Goal: Information Seeking & Learning: Understand process/instructions

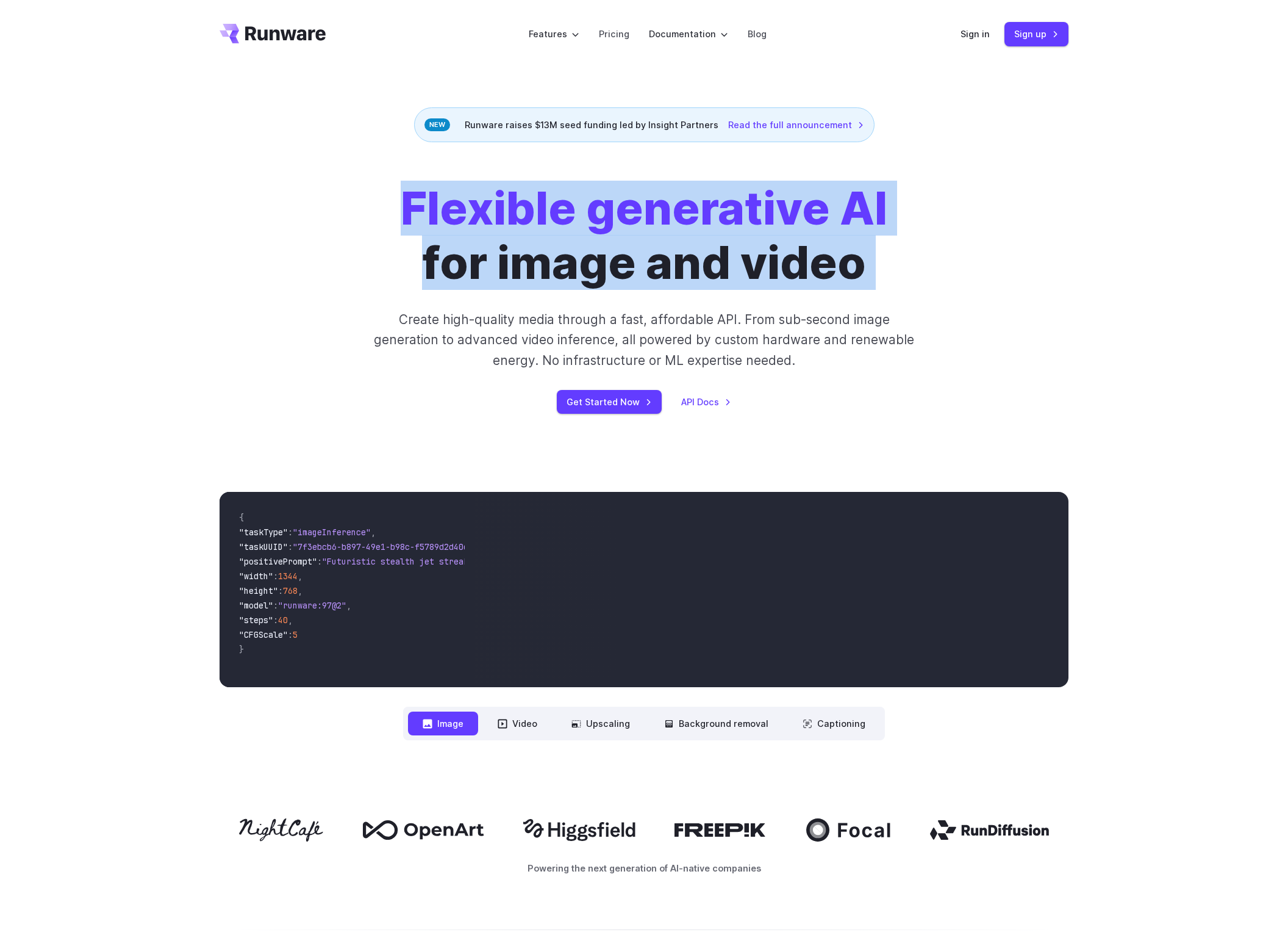
drag, startPoint x: 397, startPoint y: 227, endPoint x: 857, endPoint y: 285, distance: 463.6
click at [857, 285] on div "Flexible generative AI for image and video Create high-quality media through a …" at bounding box center [644, 297] width 680 height 232
copy div "Flexible generative AI for image and video"
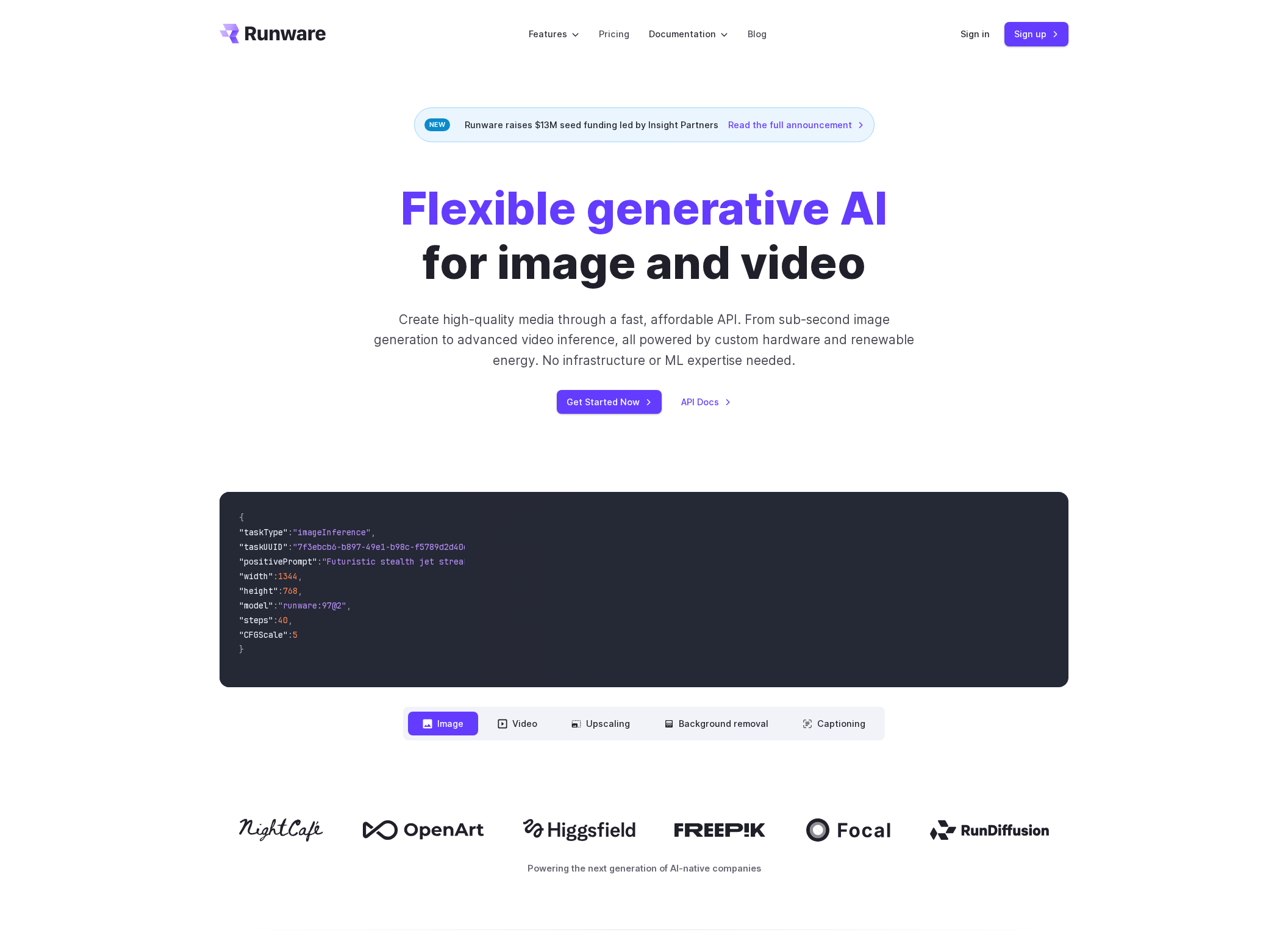
click at [815, 371] on div "Flexible generative AI for image and video Create high-quality media through a …" at bounding box center [644, 297] width 680 height 232
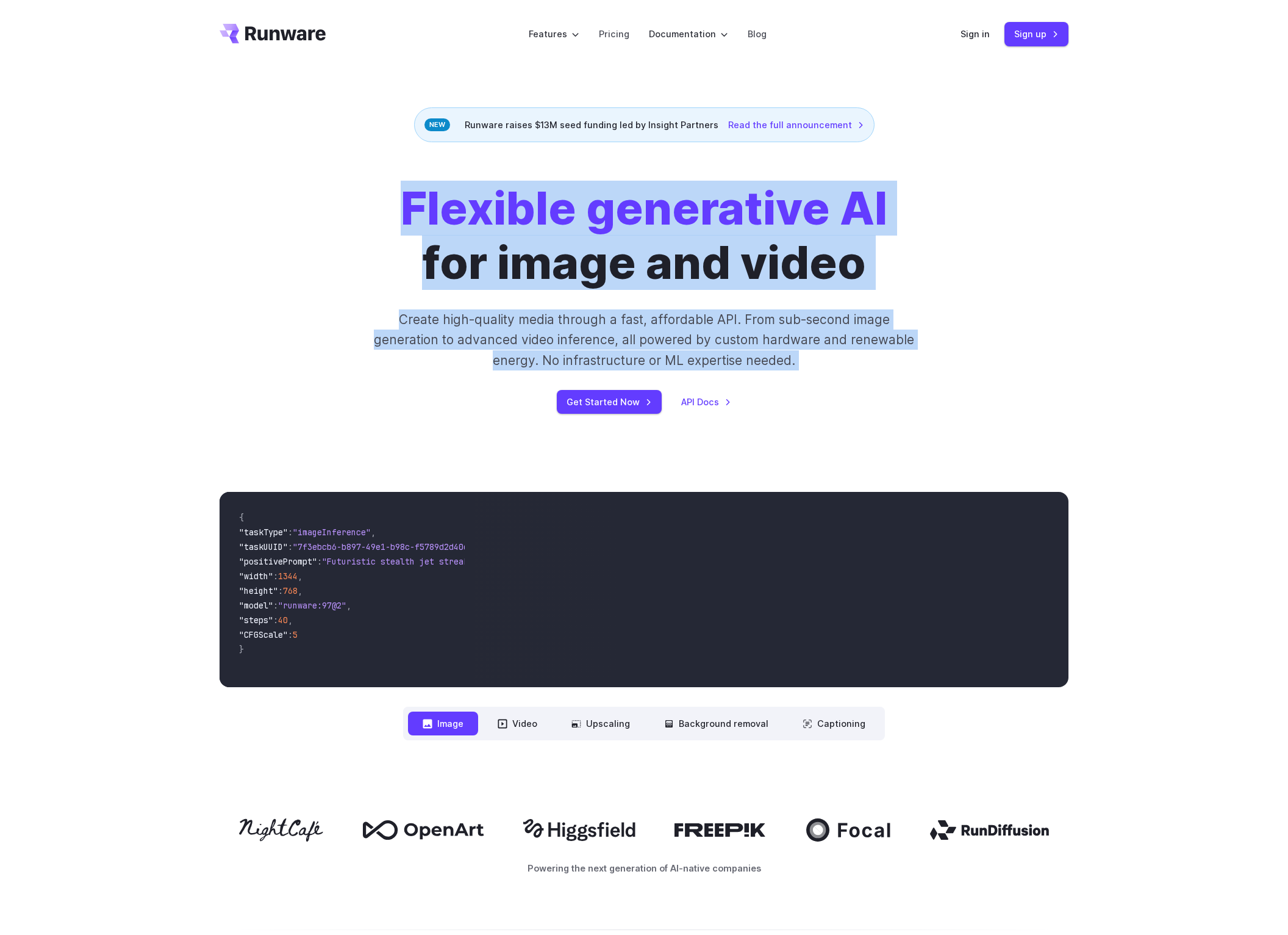
drag, startPoint x: 820, startPoint y: 447, endPoint x: 467, endPoint y: 214, distance: 423.0
click at [467, 212] on div "Flexible generative AI for image and video Create high-quality media through a …" at bounding box center [644, 297] width 1288 height 311
copy div "**********"
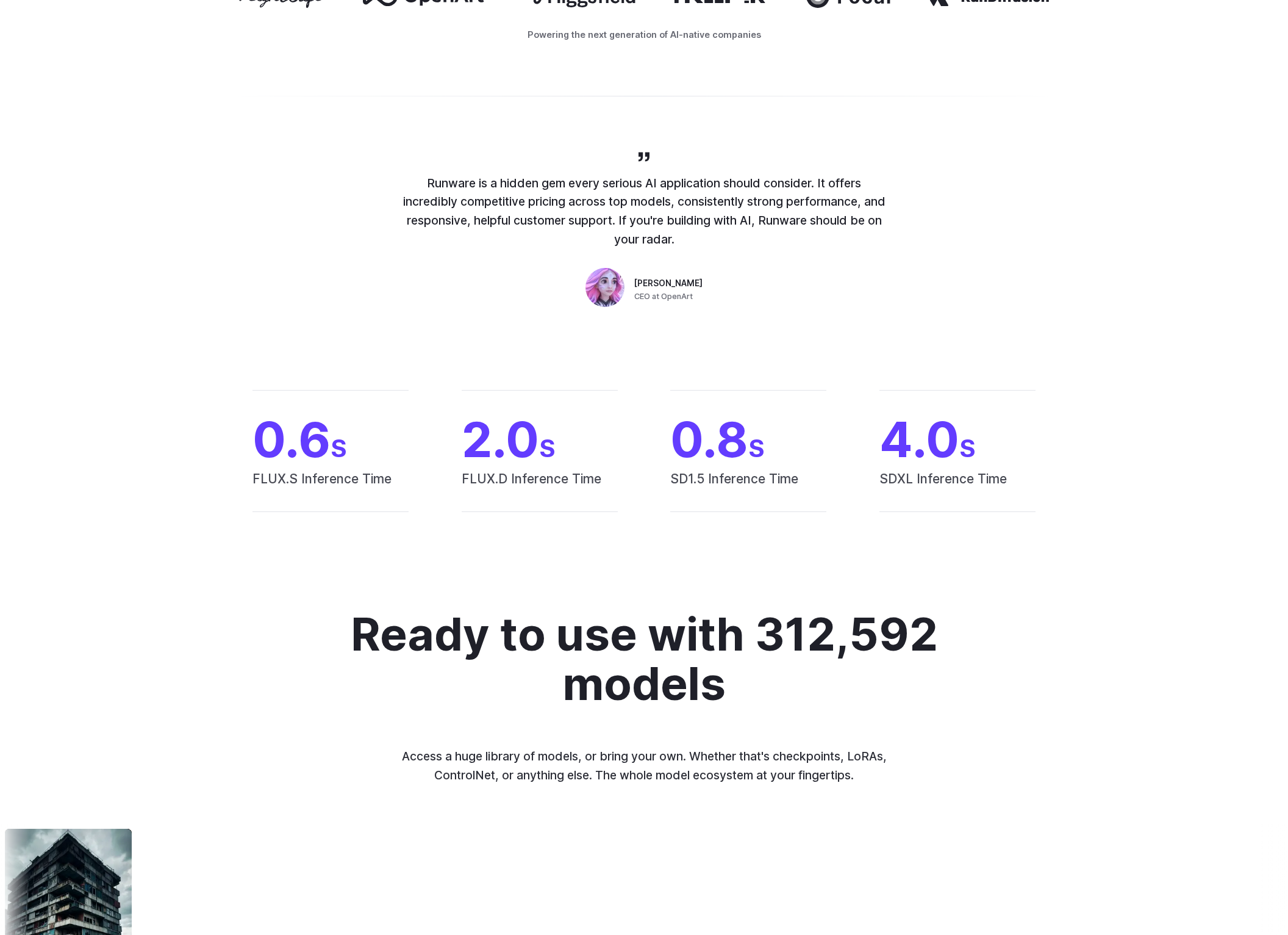
scroll to position [1164, 0]
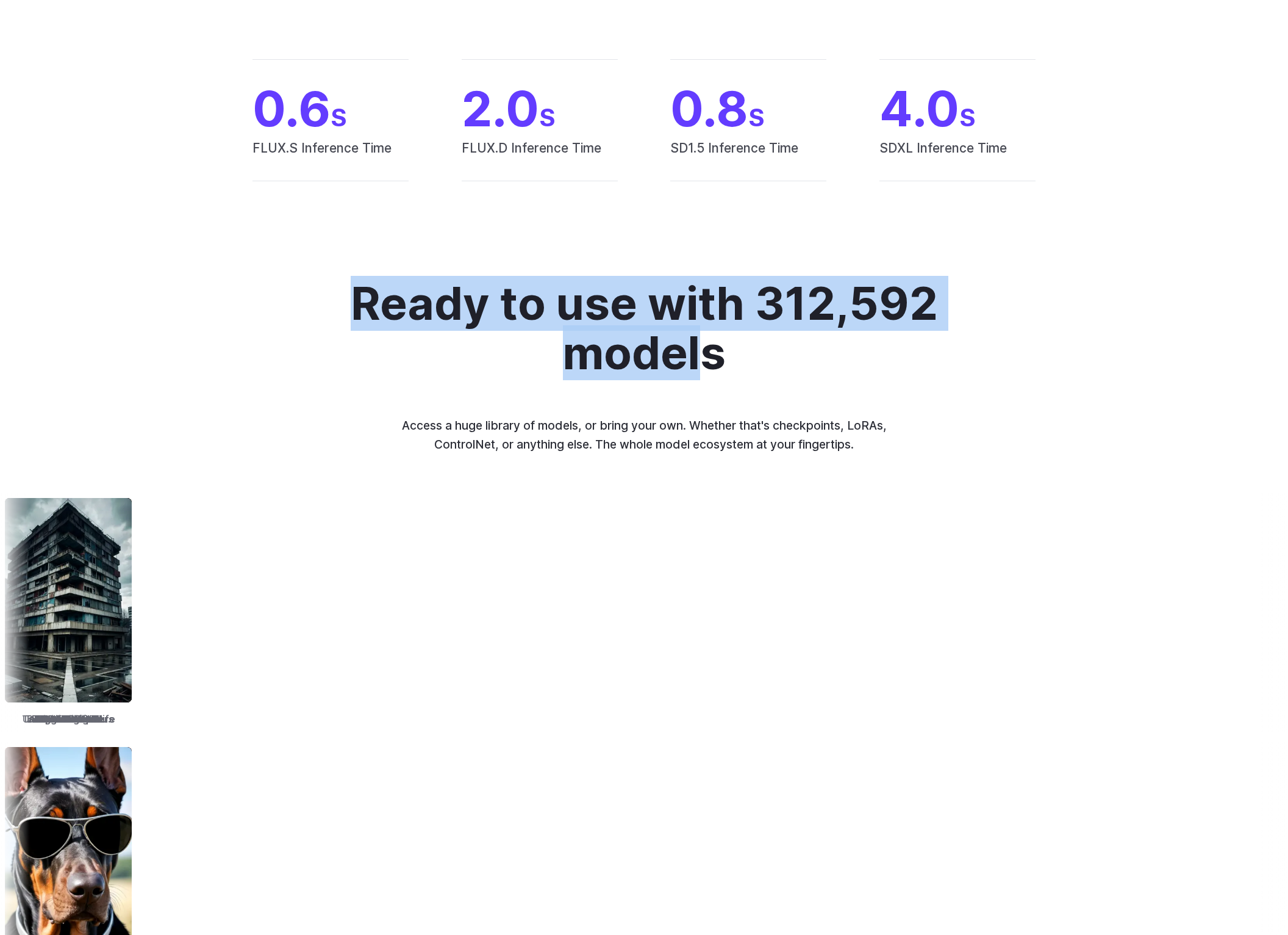
drag, startPoint x: 414, startPoint y: 368, endPoint x: 693, endPoint y: 445, distance: 289.4
click at [693, 444] on div "Ready to use with 312,592 models Access a huge library of models, or bring your…" at bounding box center [644, 674] width 1288 height 908
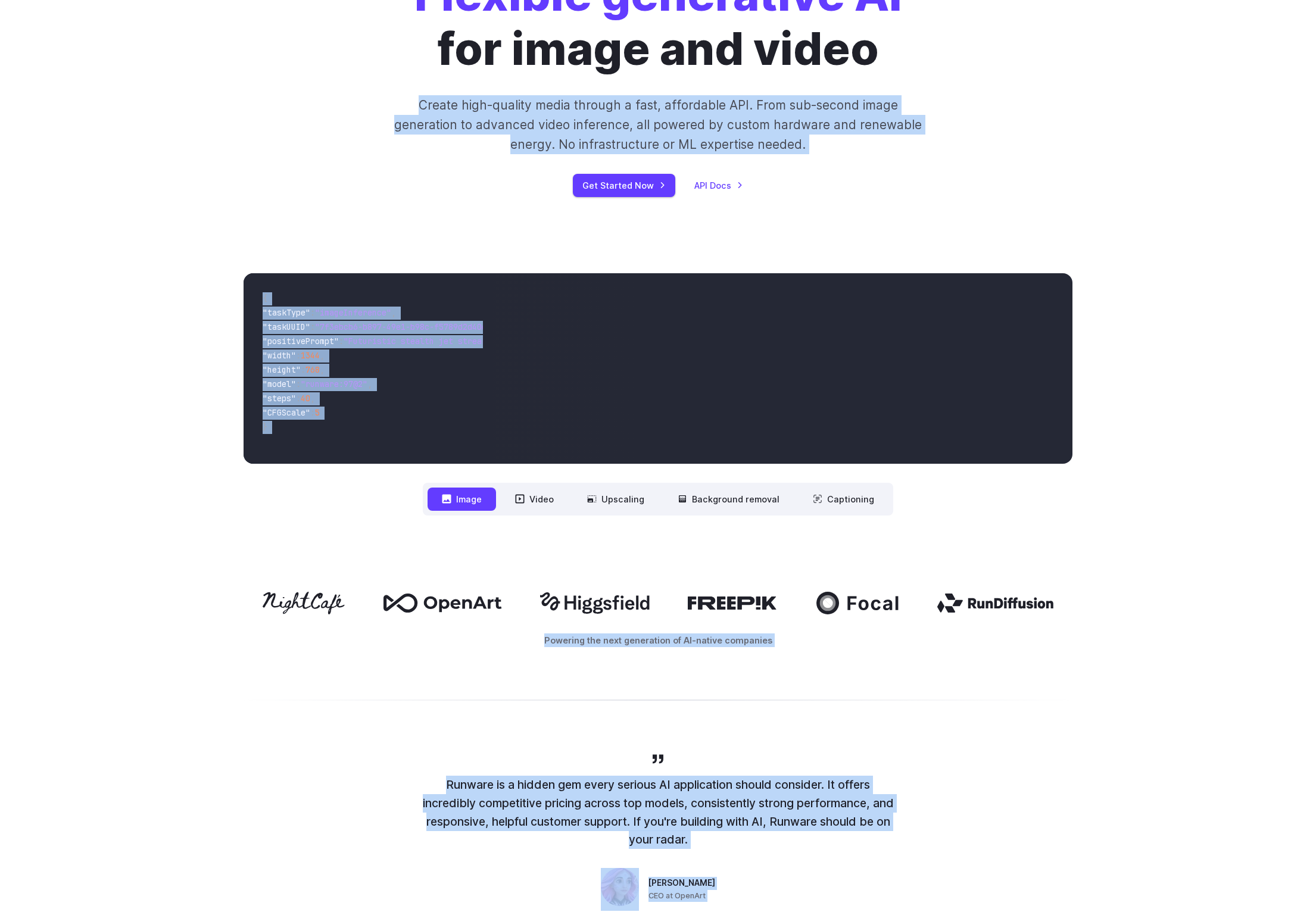
scroll to position [0, 0]
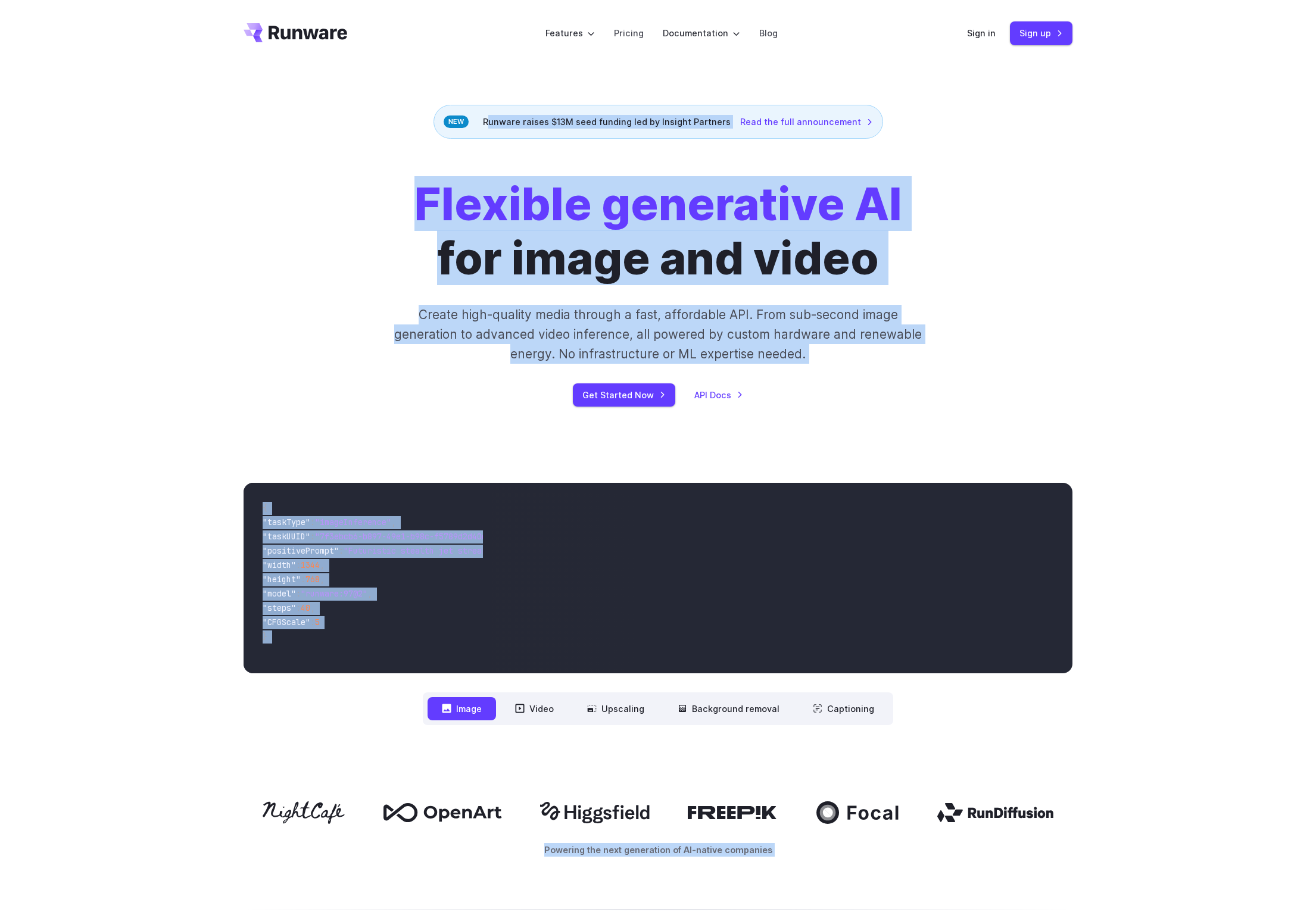
drag, startPoint x: 720, startPoint y: 686, endPoint x: 235, endPoint y: 57, distance: 794.3
copy div "**********"
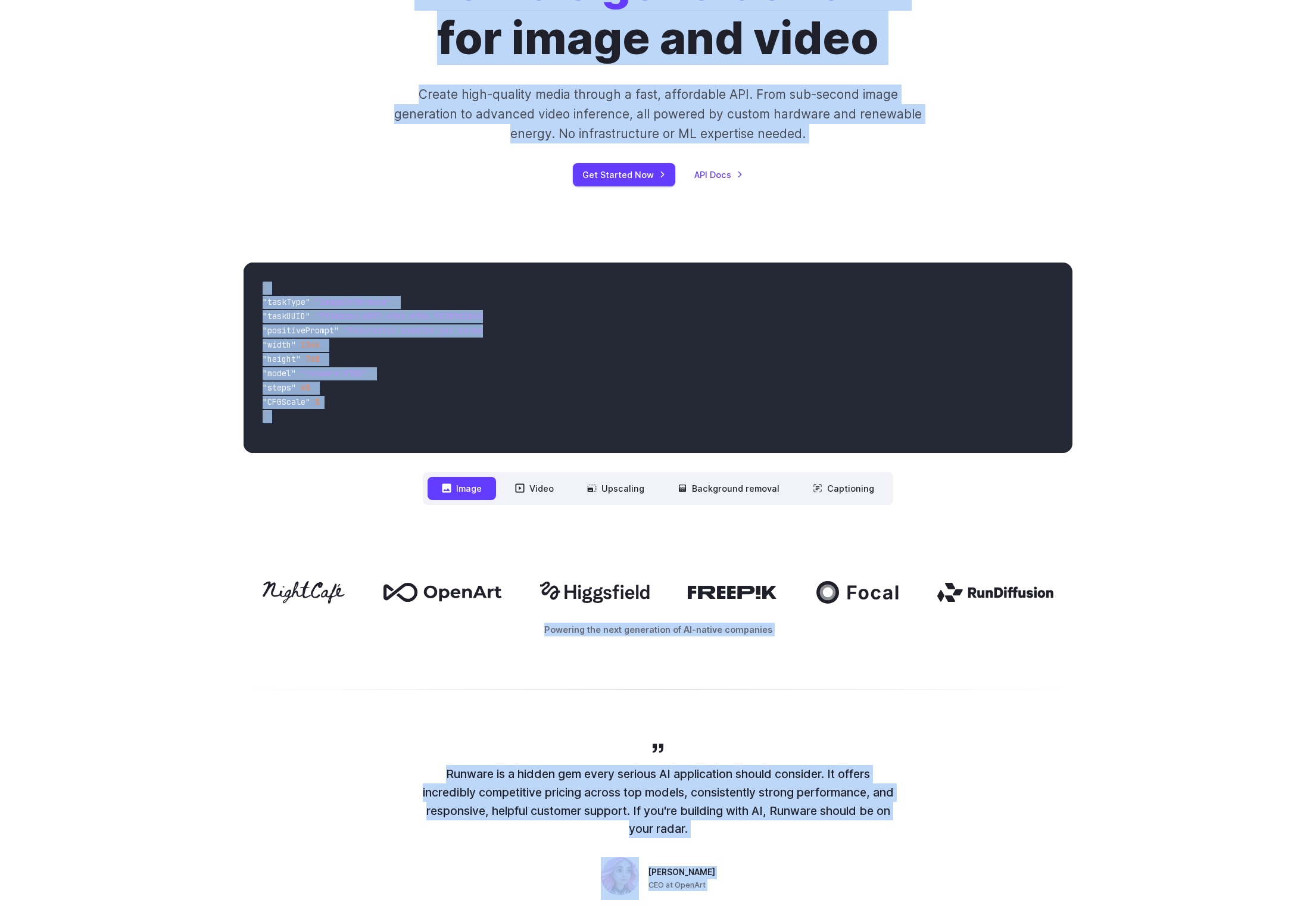
scroll to position [226, 0]
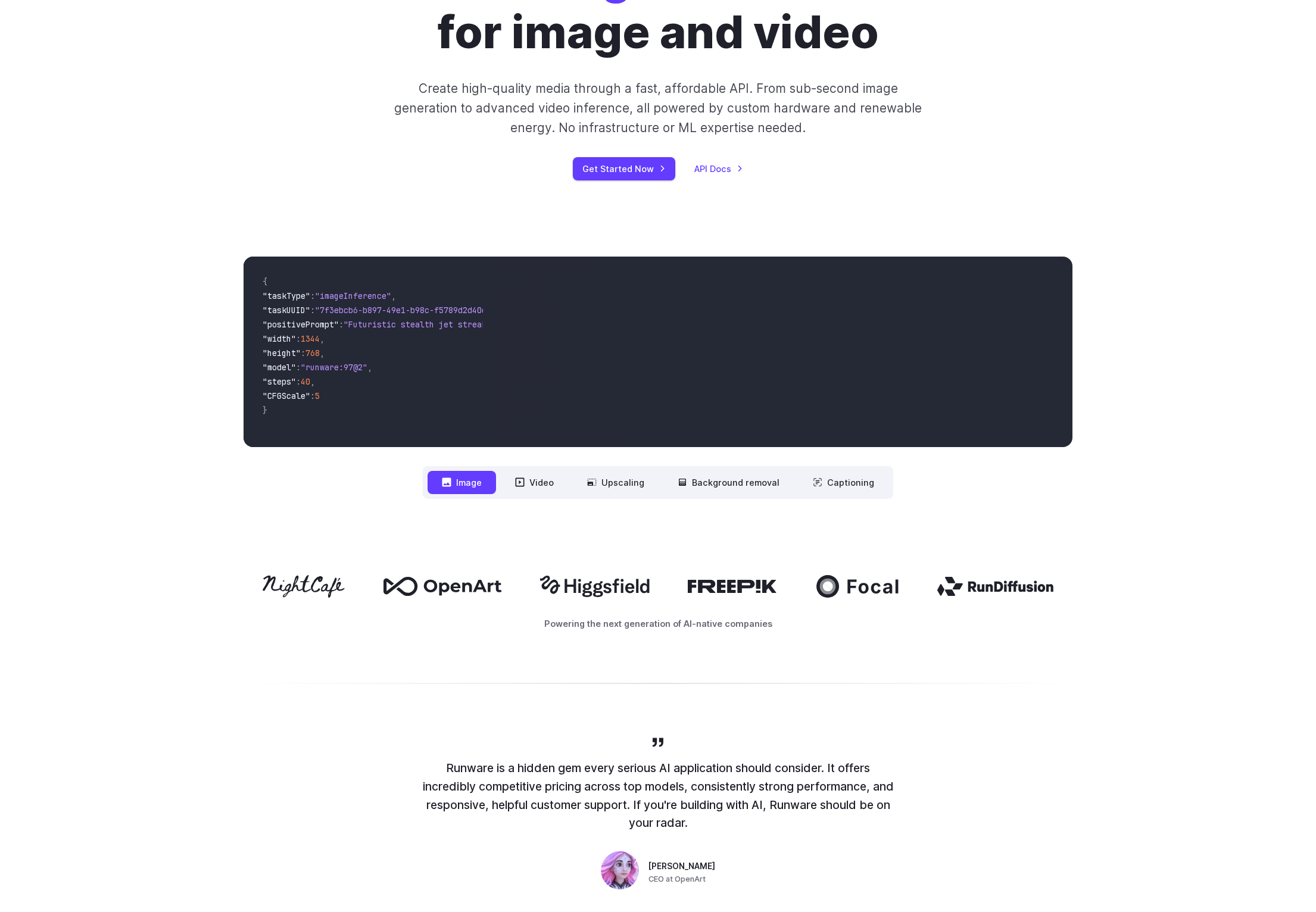
click at [392, 668] on div "Powering the next generation of AI-native companies" at bounding box center [658, 602] width 1316 height 132
drag, startPoint x: 139, startPoint y: 611, endPoint x: 1004, endPoint y: 686, distance: 868.2
click at [1004, 668] on div "Powering the next generation of AI-native companies" at bounding box center [658, 602] width 1316 height 132
click at [980, 630] on p "Powering the next generation of AI-native companies" at bounding box center [658, 624] width 829 height 14
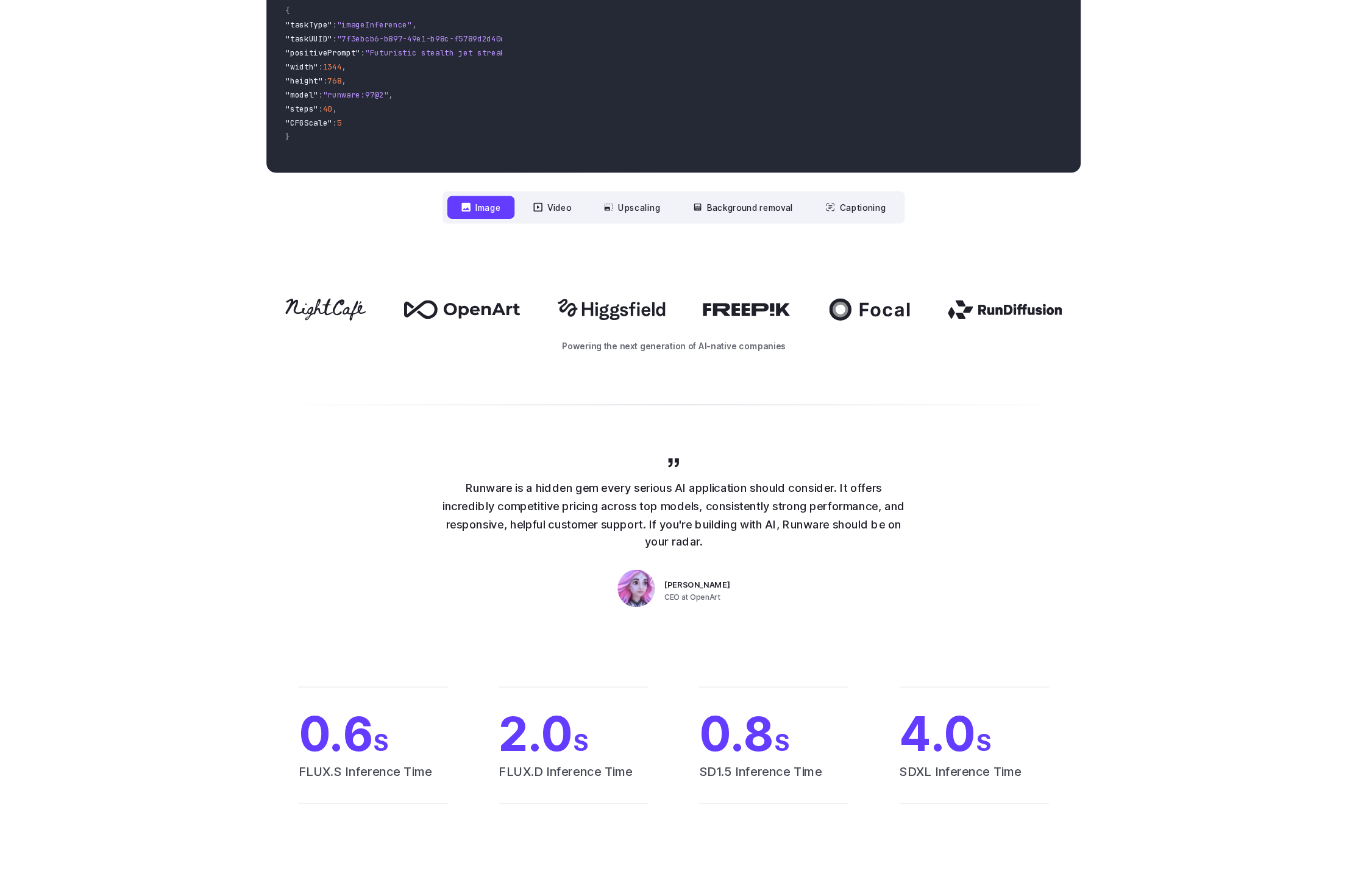
scroll to position [518, 0]
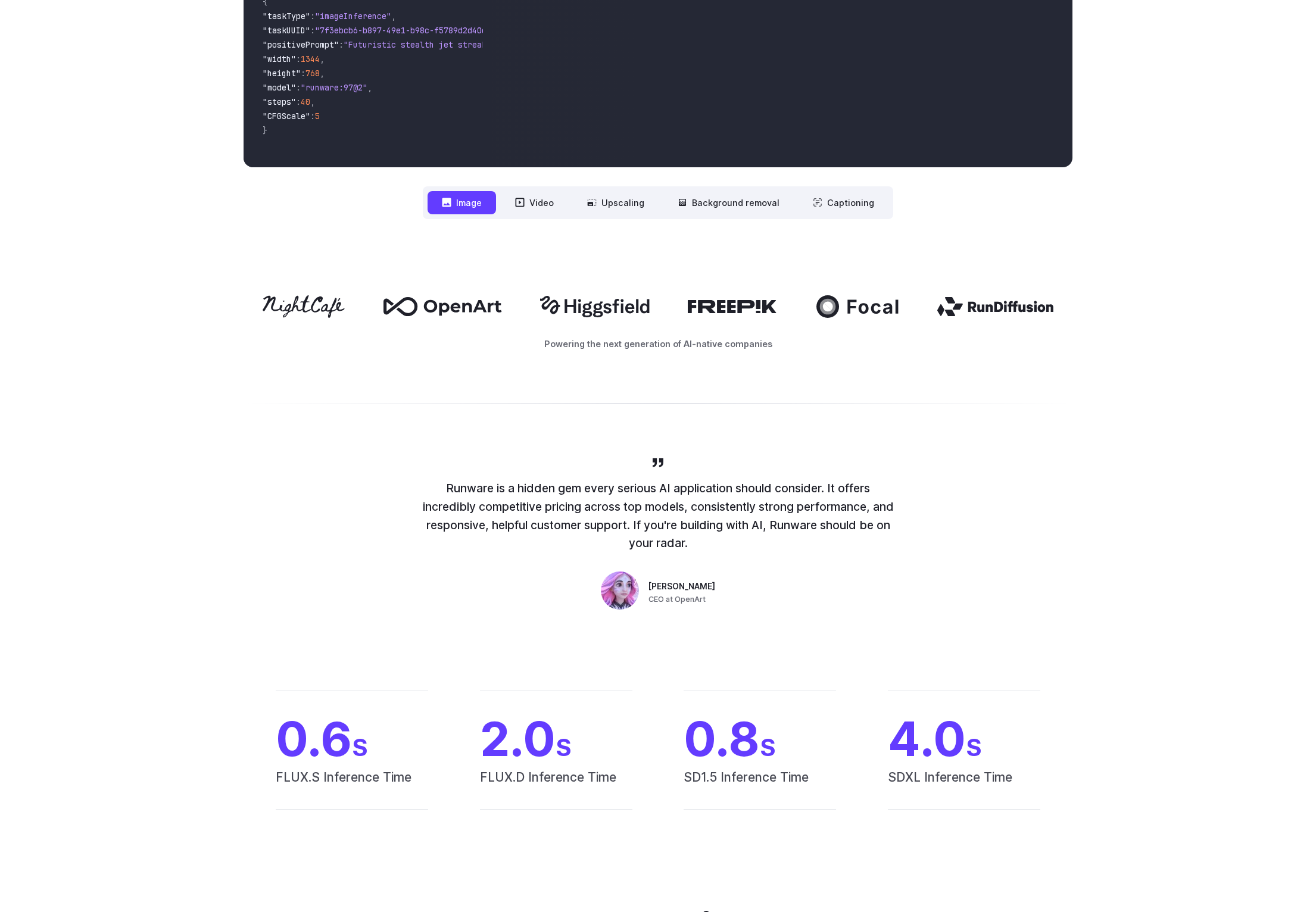
click at [636, 490] on div "Runware is a hidden gem every serious AI application should consider. It offers…" at bounding box center [658, 535] width 1316 height 235
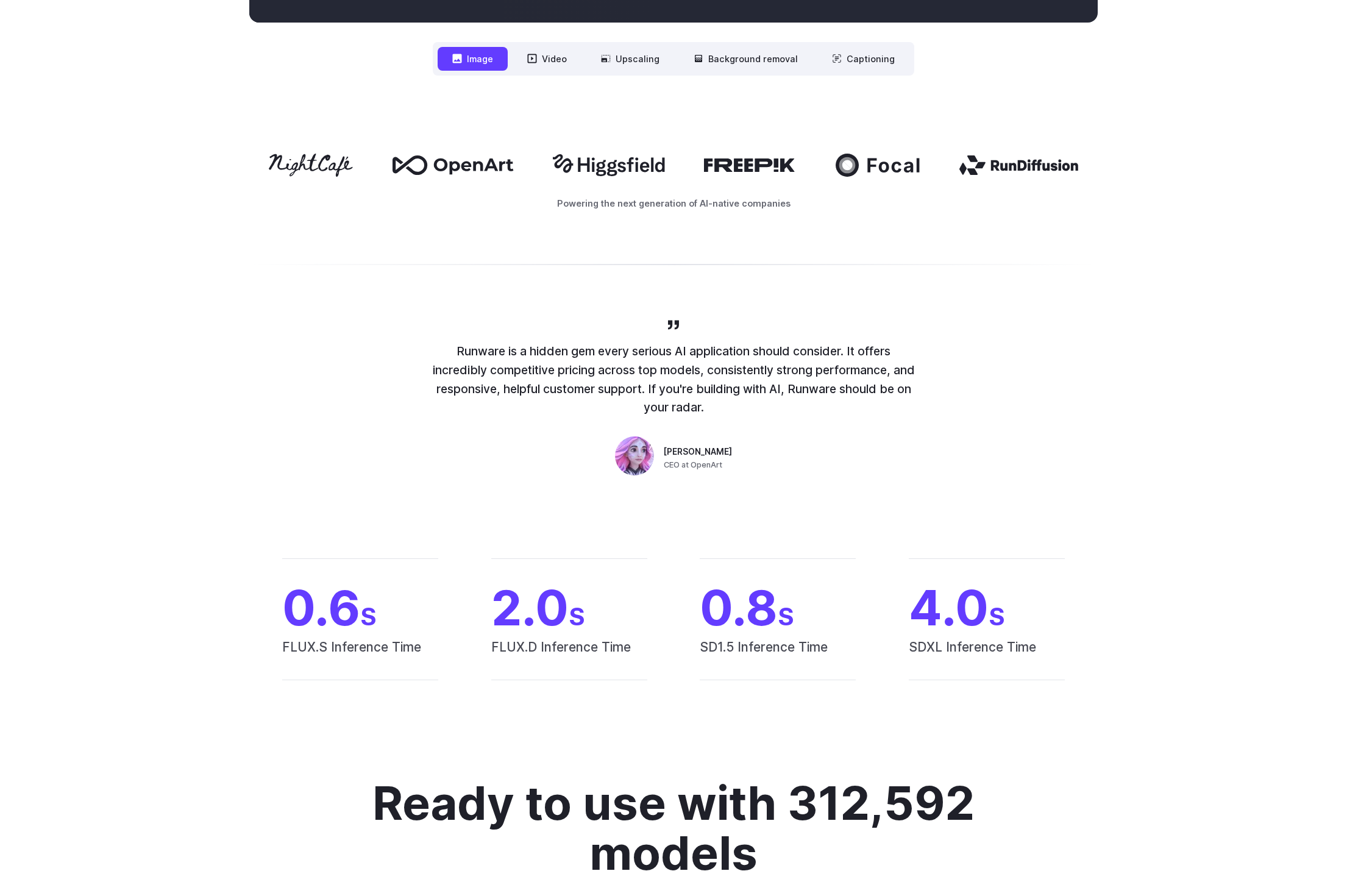
scroll to position [651, 0]
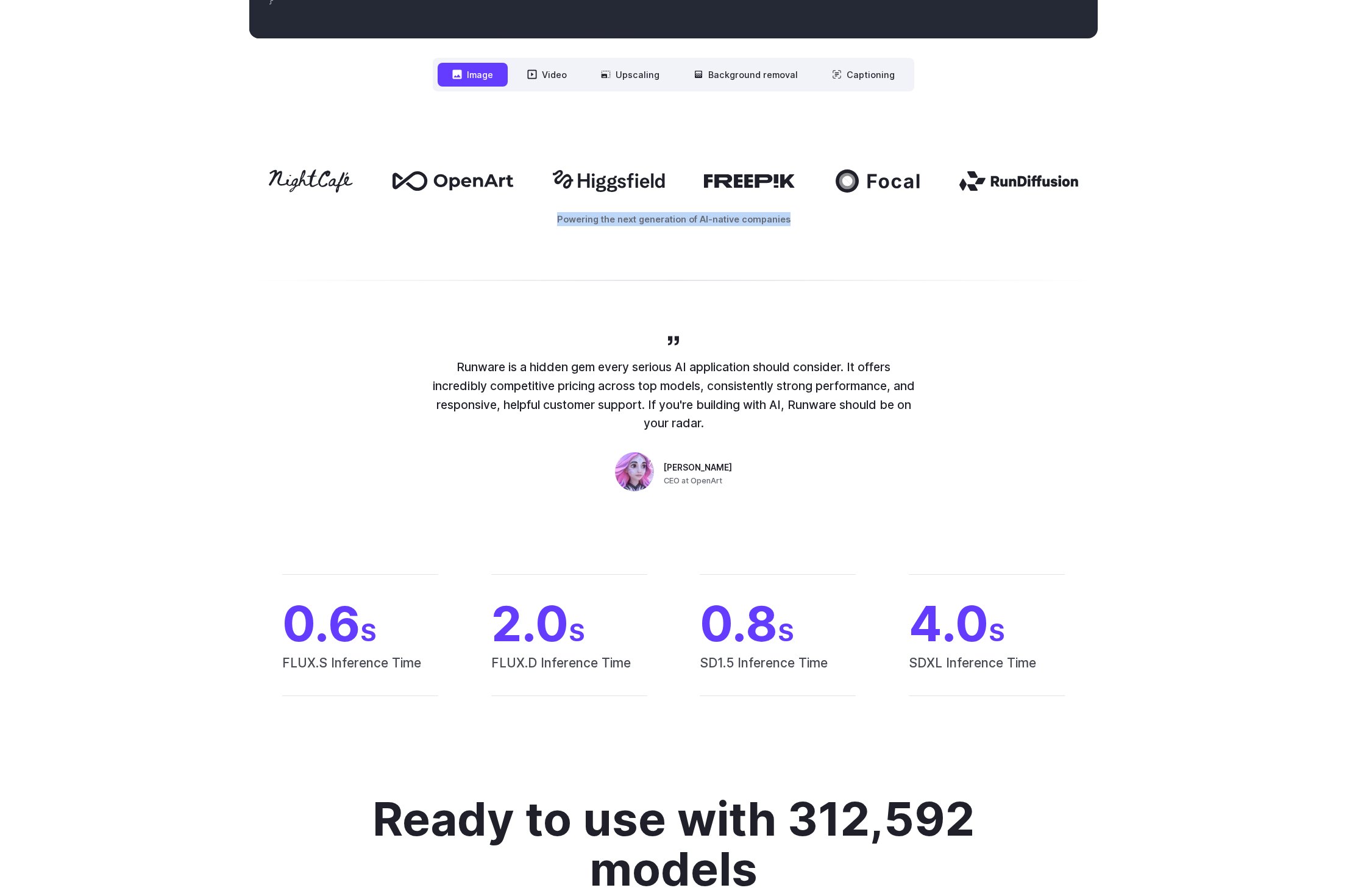
drag, startPoint x: 822, startPoint y: 280, endPoint x: 256, endPoint y: 205, distance: 570.9
click at [256, 205] on div "Powering the next generation of AI-native companies" at bounding box center [674, 198] width 1347 height 135
copy p "Powering the next generation of AI-native companies"
click at [445, 213] on div "Powering the next generation of AI-native companies" at bounding box center [674, 198] width 1347 height 135
click at [686, 193] on div at bounding box center [674, 181] width 849 height 23
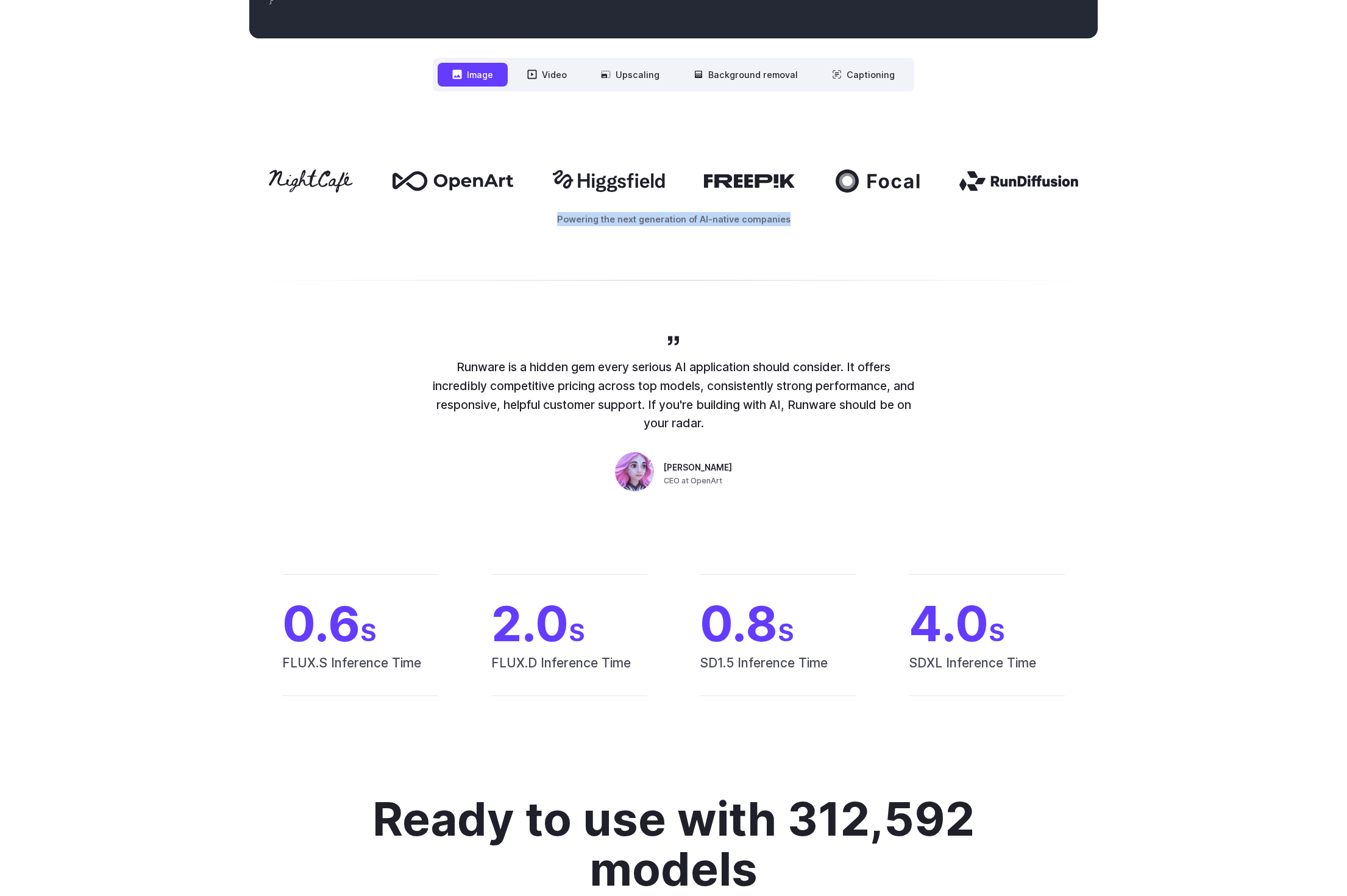
click at [641, 192] on icon at bounding box center [608, 181] width 111 height 22
click at [634, 192] on icon at bounding box center [608, 181] width 111 height 22
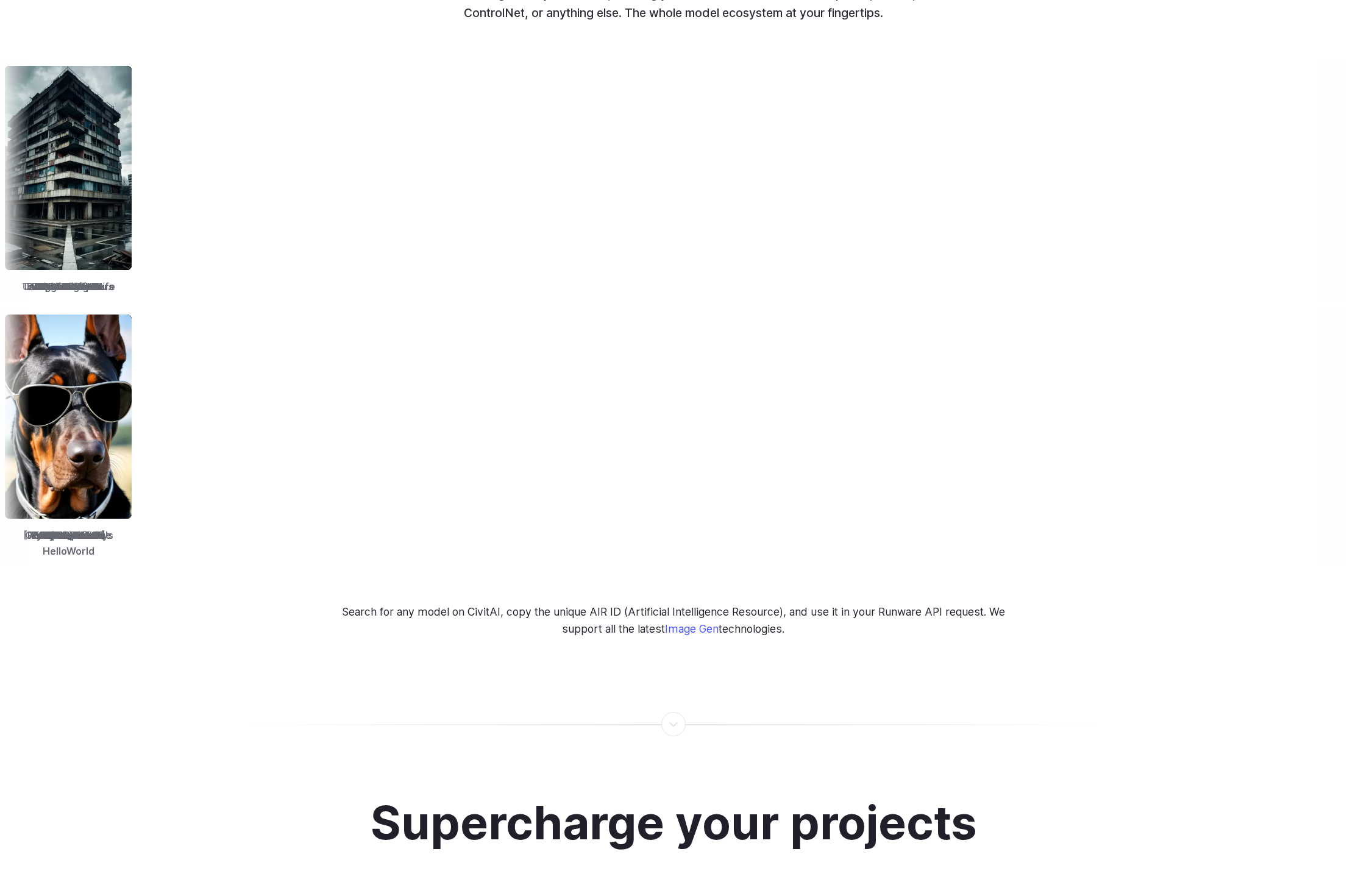
scroll to position [2012, 0]
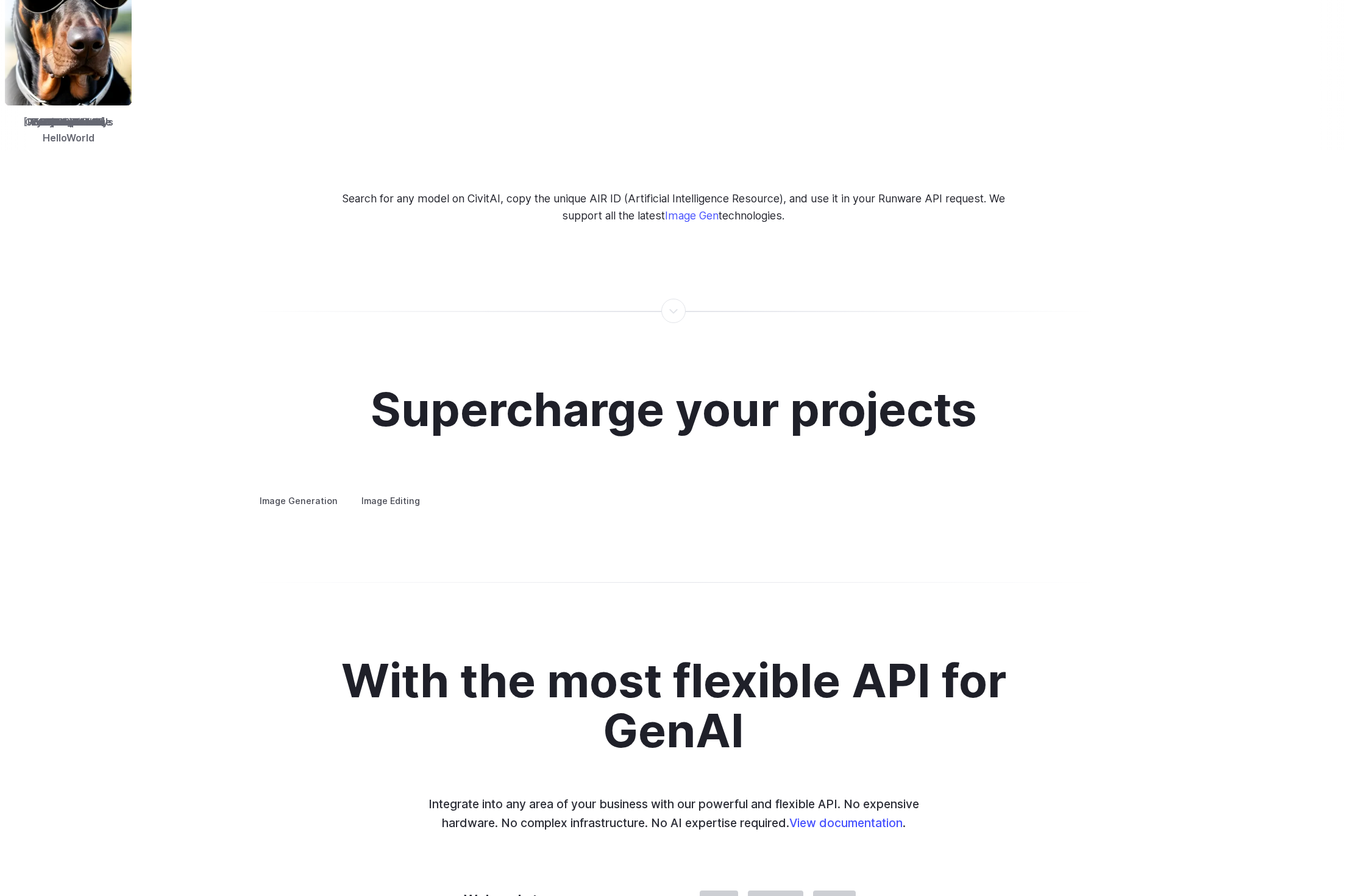
click at [593, 513] on div "Supercharge your projects Image Generation Image Editing Custom avatars Create …" at bounding box center [674, 446] width 1347 height 241
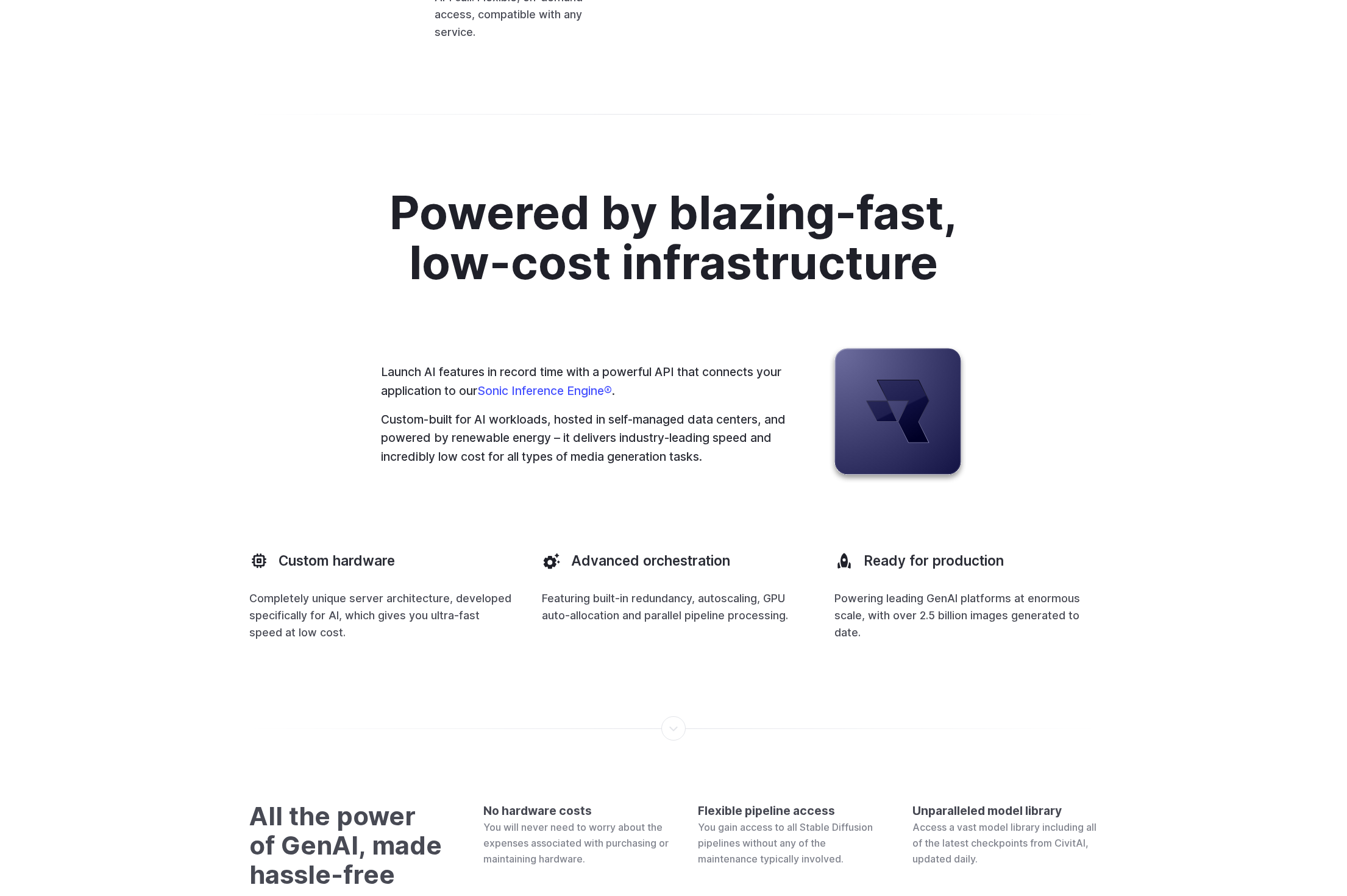
scroll to position [3078, 0]
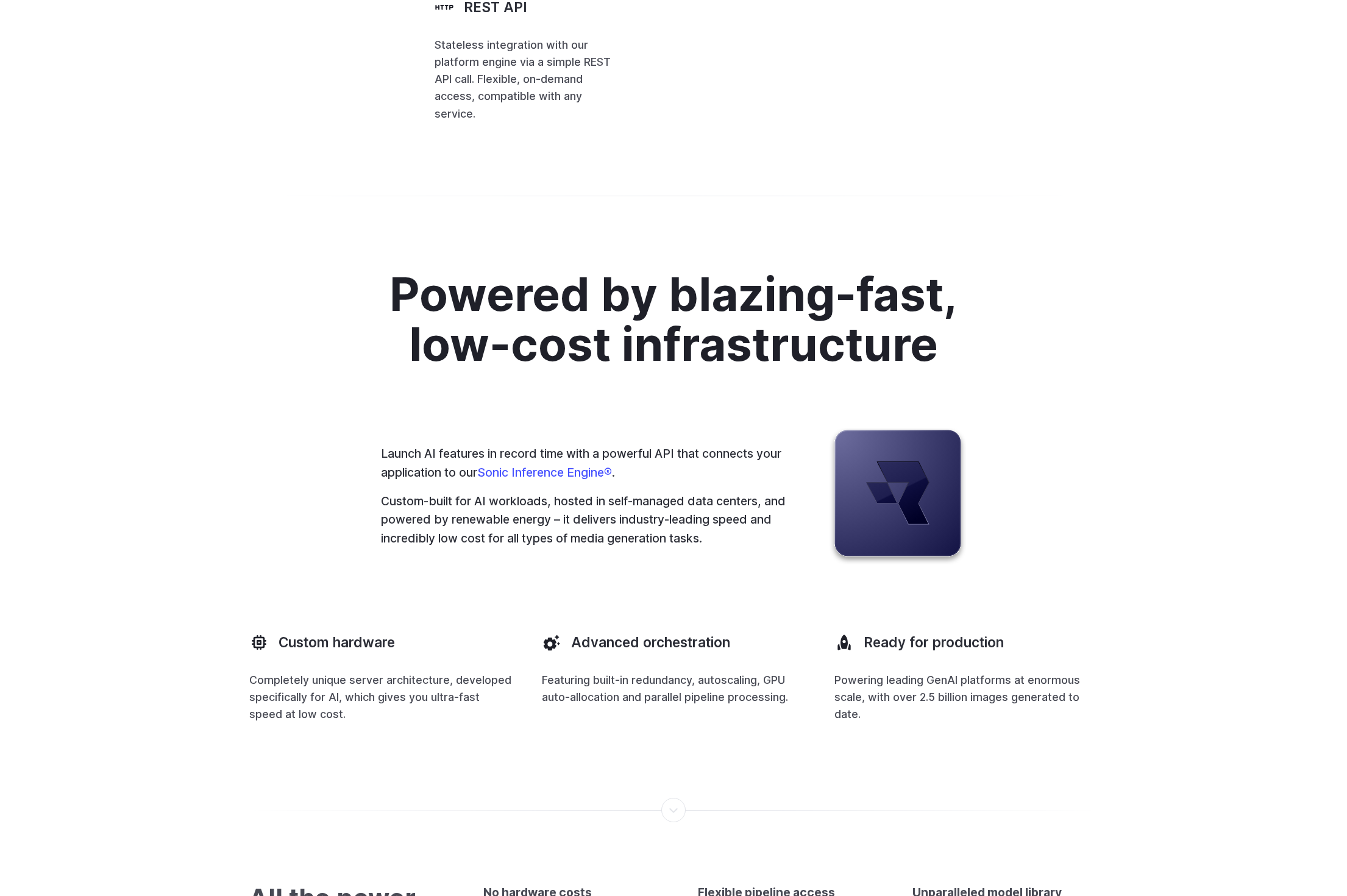
drag, startPoint x: 693, startPoint y: 602, endPoint x: 605, endPoint y: 405, distance: 215.8
click at [0, 0] on code "[ { "taskType" : "imageInference" , "taskUUID" : "67aa2c57-3301-43ae-aa3b-dd40b…" at bounding box center [0, 0] width 0 height 0
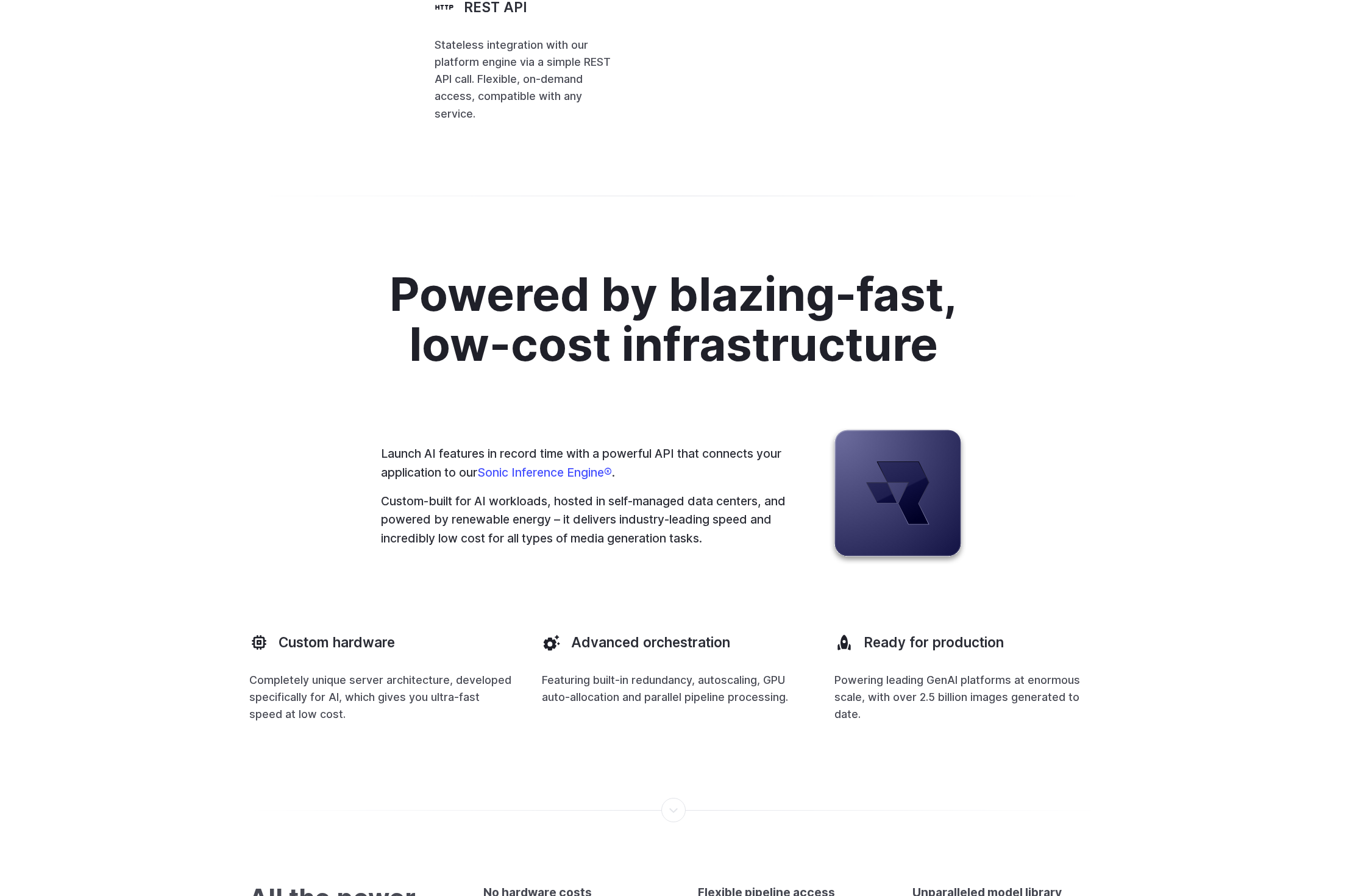
drag, startPoint x: 688, startPoint y: 601, endPoint x: 629, endPoint y: 396, distance: 213.3
click at [0, 0] on span ":" at bounding box center [0, 0] width 0 height 0
drag, startPoint x: 640, startPoint y: 588, endPoint x: 579, endPoint y: 393, distance: 204.3
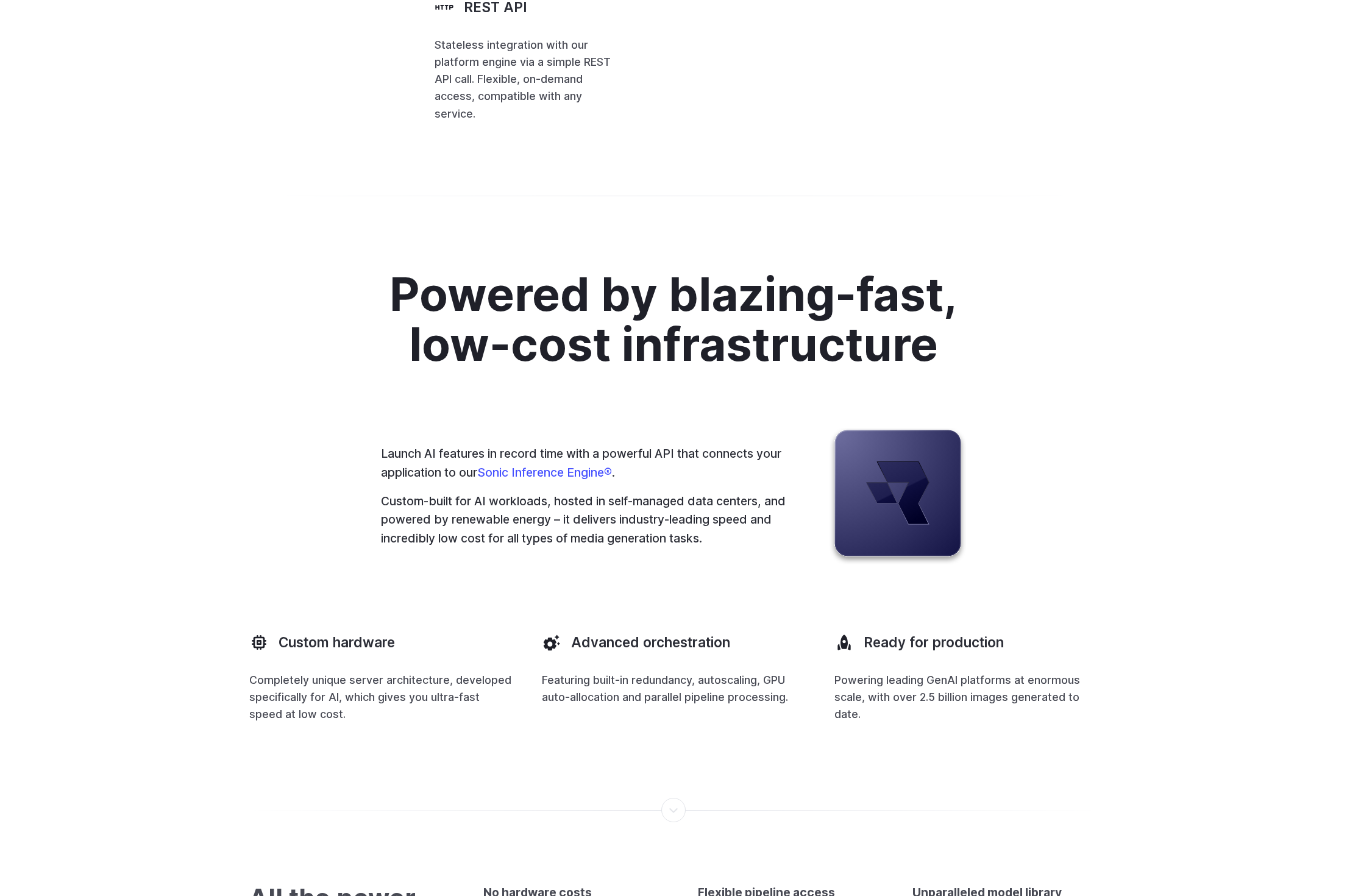
drag, startPoint x: 612, startPoint y: 402, endPoint x: 673, endPoint y: 583, distance: 191.0
click at [0, 0] on code "const runware = new Runware ({ apiKey : 'RUNWARE_API_KEY' }) const images = awa…" at bounding box center [0, 0] width 0 height 0
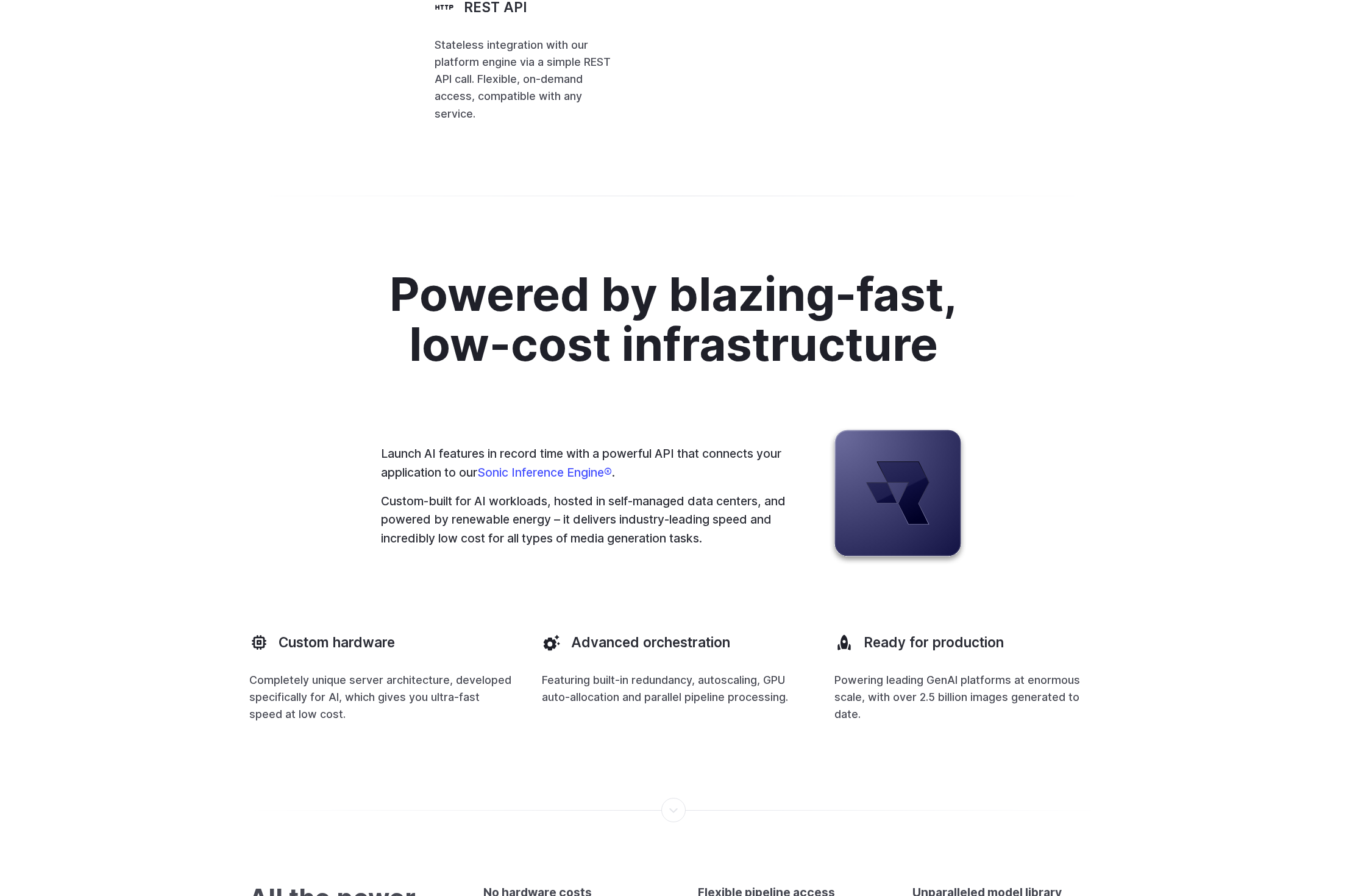
drag, startPoint x: 635, startPoint y: 593, endPoint x: 608, endPoint y: 402, distance: 192.9
click at [0, 0] on code "const runware = new Runware ({ apiKey : 'RUNWARE_API_KEY' }) const images = awa…" at bounding box center [0, 0] width 0 height 0
drag, startPoint x: 7, startPoint y: 347, endPoint x: 902, endPoint y: 515, distance: 910.6
click at [0, 0] on span "model : 'runware:100@1' ," at bounding box center [0, 0] width 0 height 0
drag, startPoint x: 17, startPoint y: 481, endPoint x: 909, endPoint y: 491, distance: 892.1
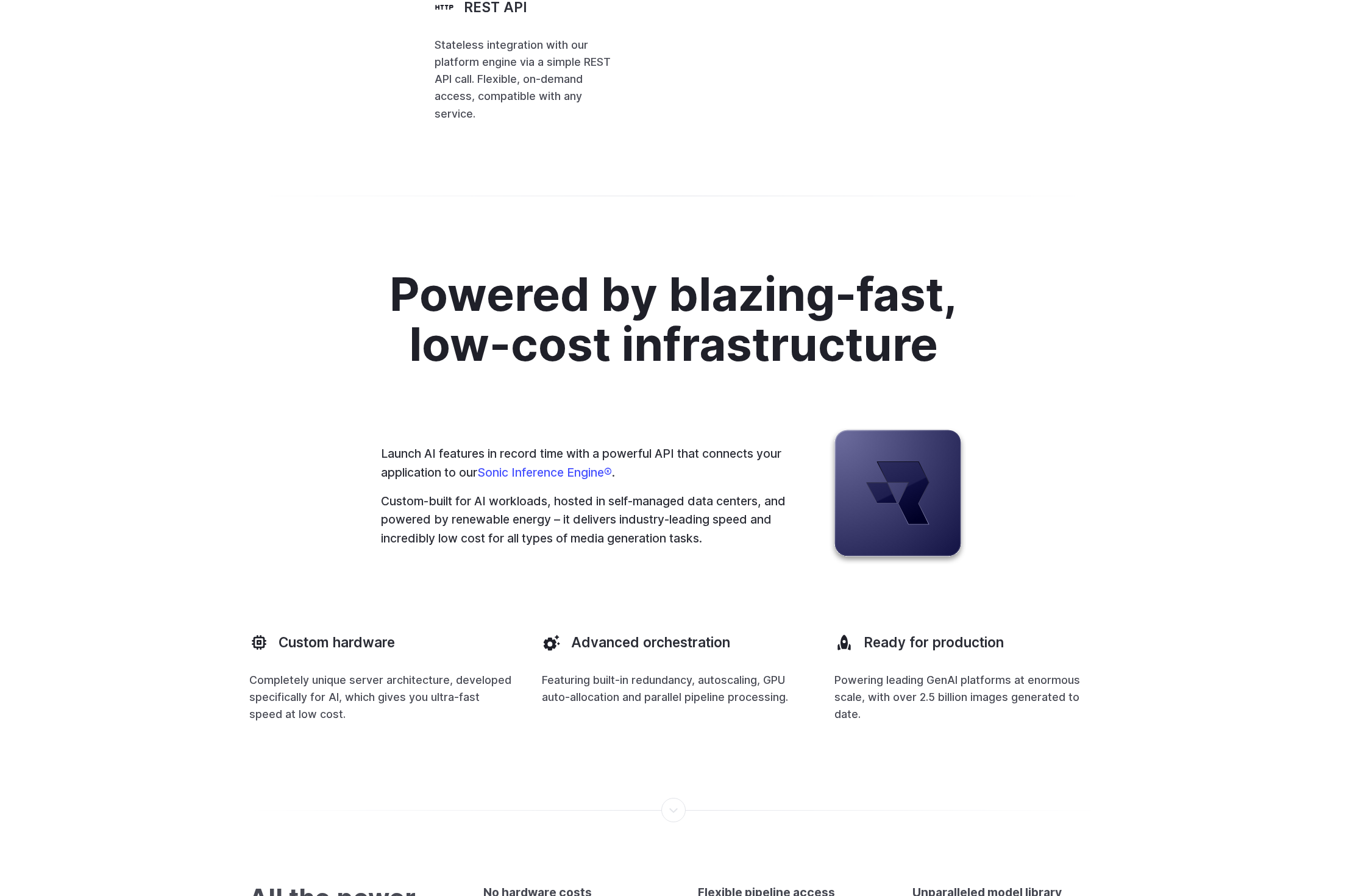
click at [0, 0] on span "width : 1024 ," at bounding box center [0, 0] width 0 height 0
drag, startPoint x: 0, startPoint y: 490, endPoint x: 803, endPoint y: 410, distance: 807.0
click at [0, 0] on span "({ apiKey" at bounding box center [0, 0] width 0 height 0
